Goal: Find specific fact: Find specific fact

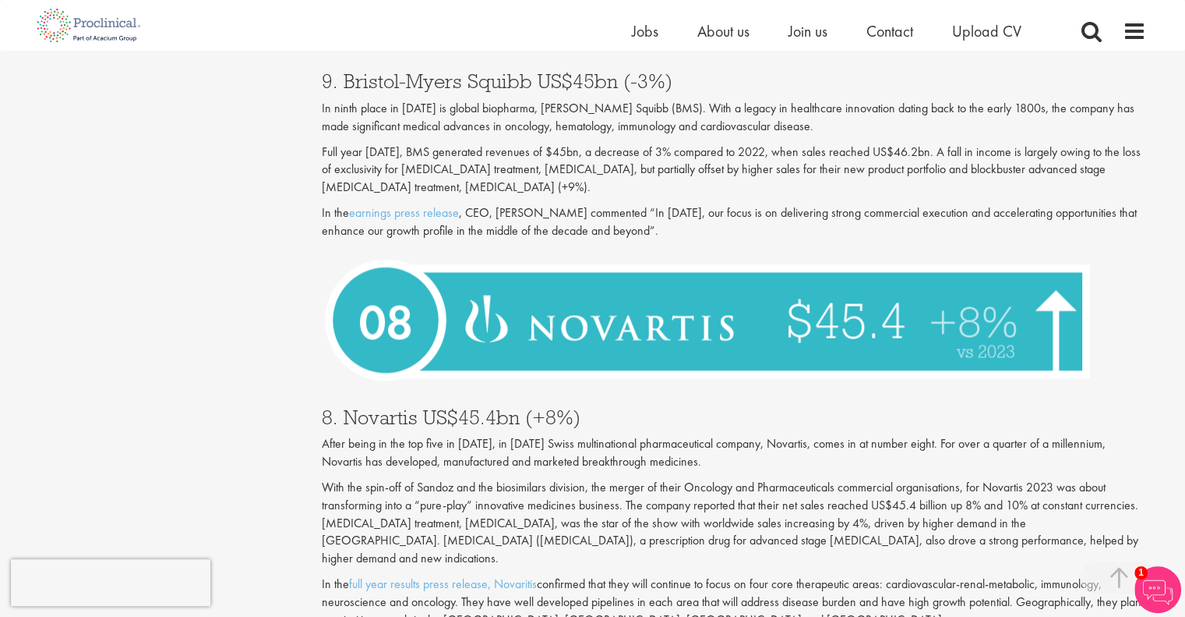
scroll to position [2338, 0]
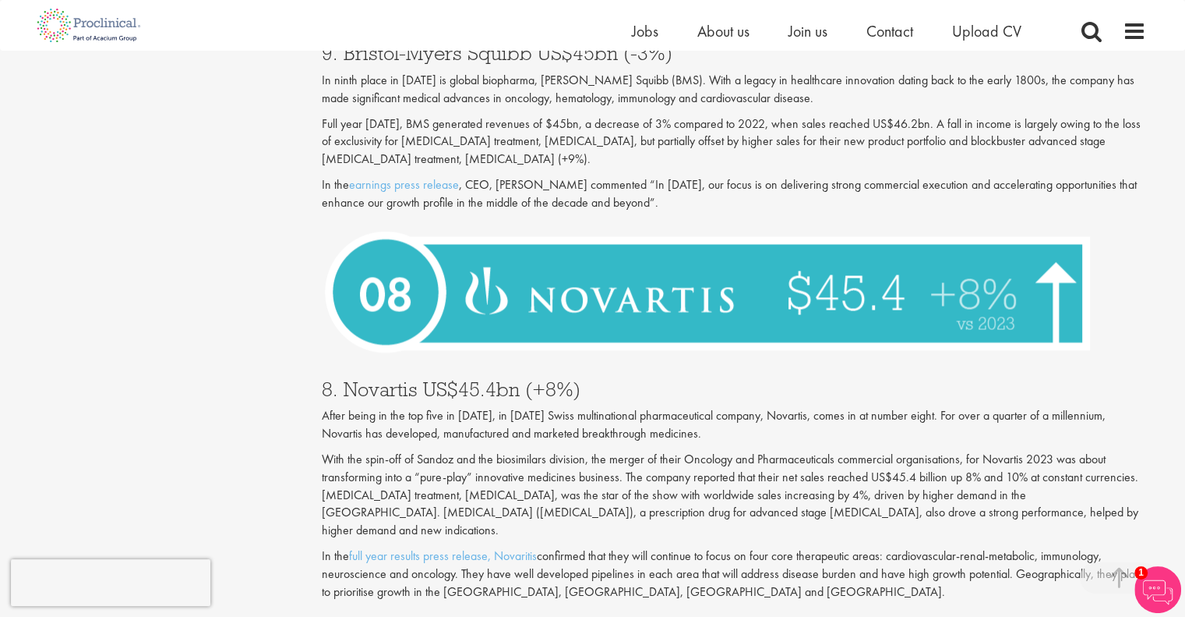
click at [528, 464] on p "With the spin-off of Sandoz and the biosimilars division, the merger of their O…" at bounding box center [734, 494] width 825 height 89
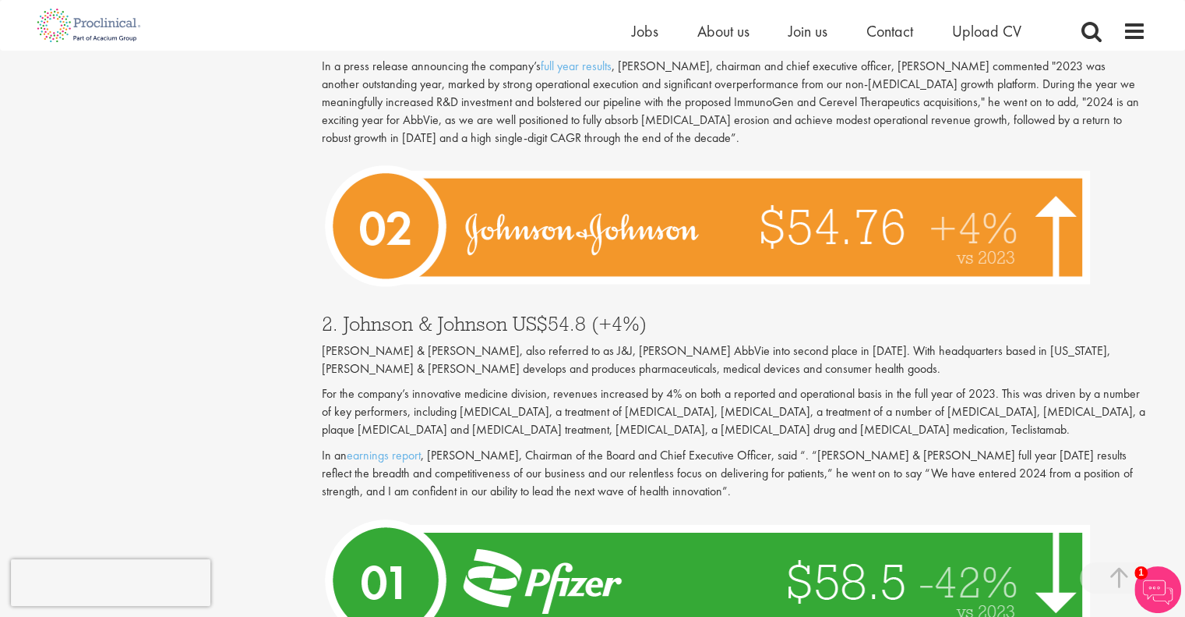
scroll to position [5300, 0]
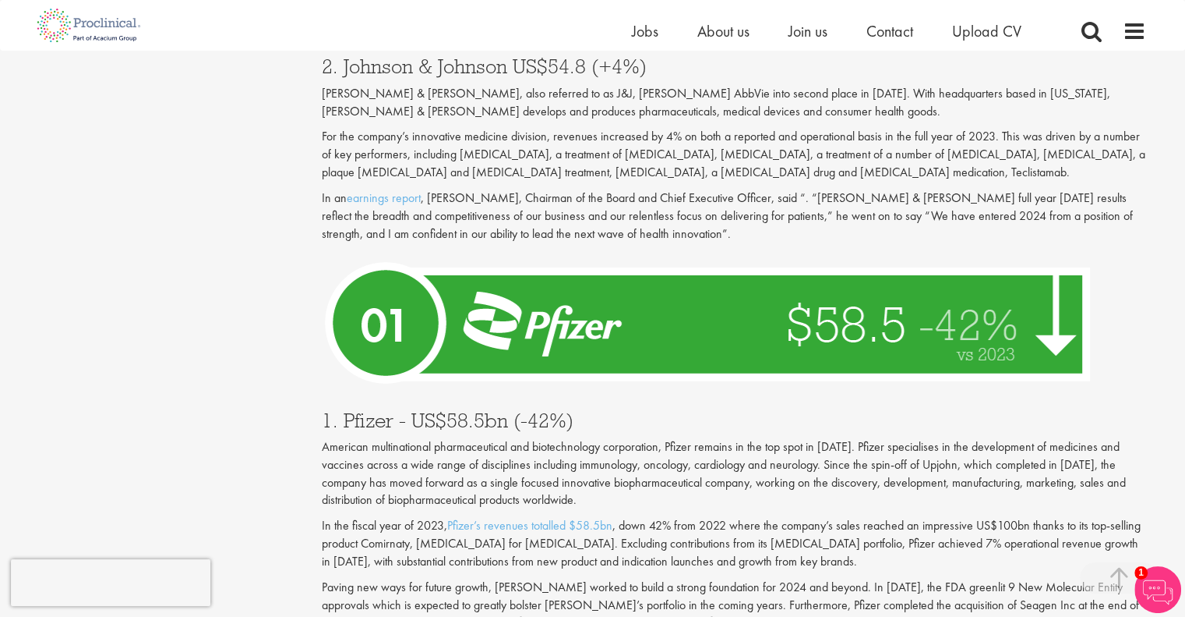
click at [724, 438] on p "American multinational pharmaceutical and biotechnology corporation, Pfizer rem…" at bounding box center [734, 473] width 825 height 71
click at [585, 438] on p "American multinational pharmaceutical and biotechnology corporation, Pfizer rem…" at bounding box center [734, 473] width 825 height 71
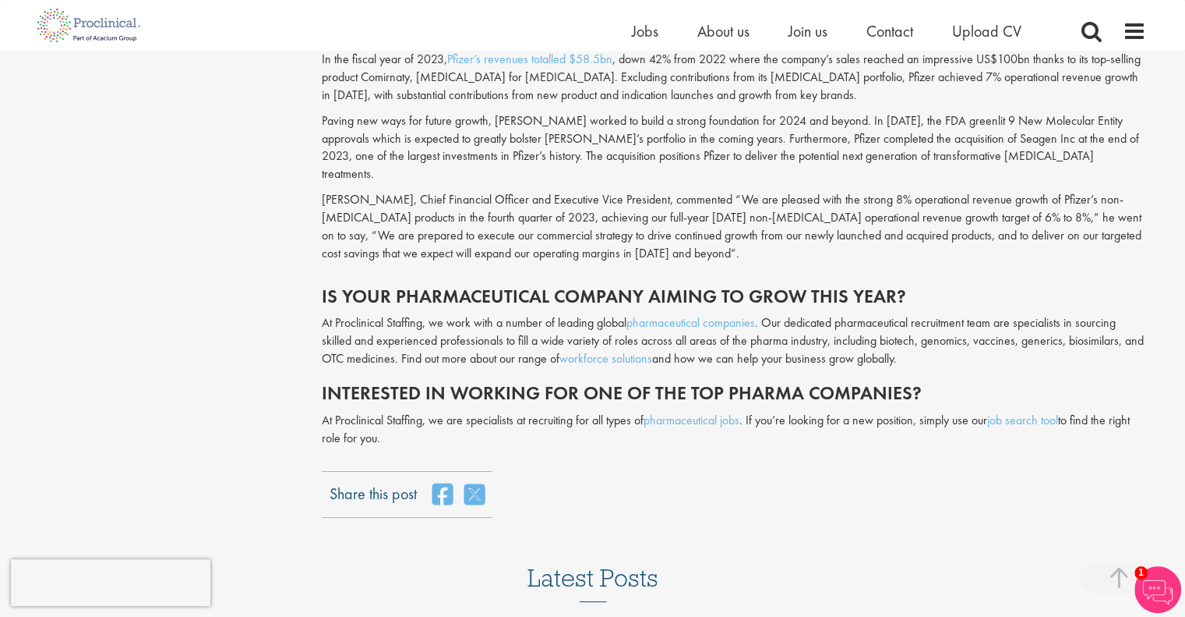
scroll to position [5768, 0]
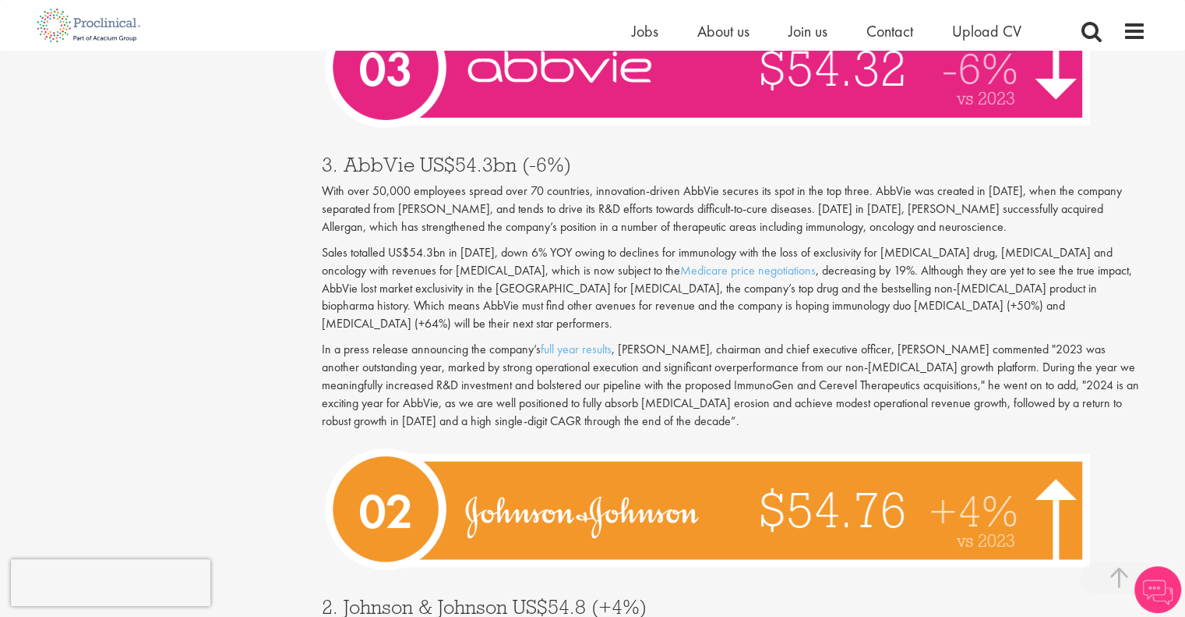
scroll to position [4762, 0]
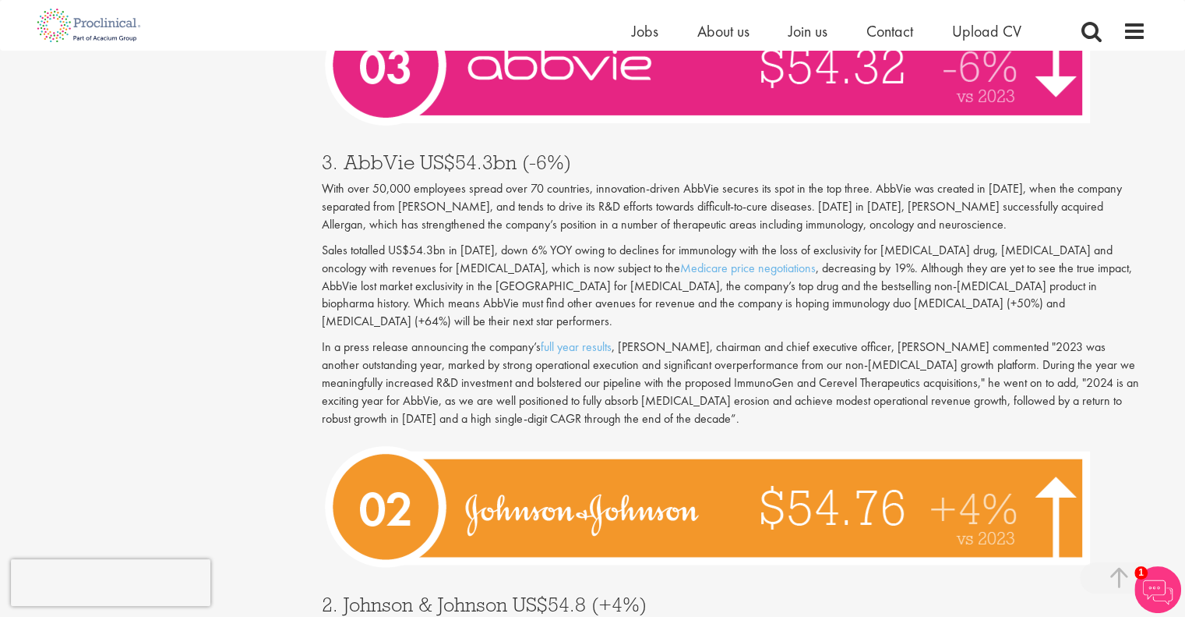
click at [910, 180] on p "With over 50,000 employees spread over 70 countries, innovation-driven AbbVie s…" at bounding box center [734, 207] width 825 height 54
copy p "AbbVie"
